Goal: Information Seeking & Learning: Learn about a topic

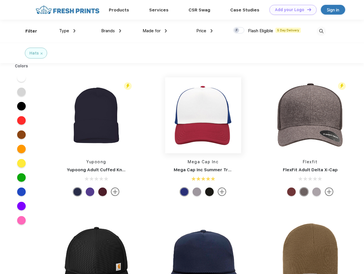
scroll to position [0, 0]
click at [290, 10] on link "Add your Logo Design Tool" at bounding box center [292, 10] width 47 height 10
click at [0, 0] on div "Design Tool" at bounding box center [0, 0] width 0 height 0
click at [306, 9] on link "Add your Logo Design Tool" at bounding box center [292, 10] width 47 height 10
click at [27, 31] on div "Filter" at bounding box center [31, 31] width 12 height 7
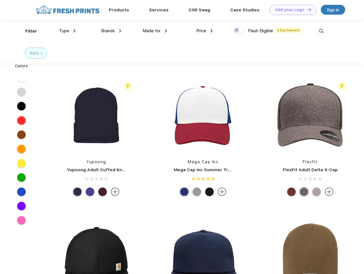
click at [67, 31] on span "Type" at bounding box center [64, 30] width 10 height 5
click at [111, 31] on span "Brands" at bounding box center [108, 30] width 14 height 5
click at [155, 31] on span "Made for" at bounding box center [151, 30] width 18 height 5
click at [204, 31] on span "Price" at bounding box center [201, 30] width 10 height 5
click at [239, 31] on div at bounding box center [238, 30] width 11 height 6
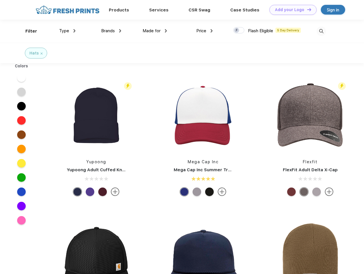
click at [237, 31] on input "checkbox" at bounding box center [235, 29] width 4 height 4
click at [321, 31] on img at bounding box center [320, 31] width 9 height 9
